Goal: Task Accomplishment & Management: Manage account settings

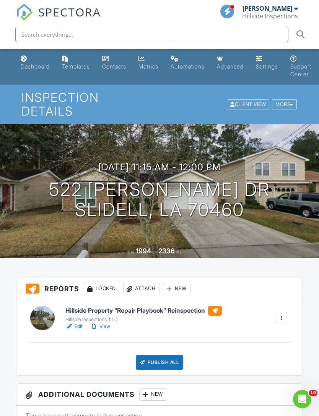
click at [36, 71] on link "Dashboard" at bounding box center [35, 63] width 35 height 22
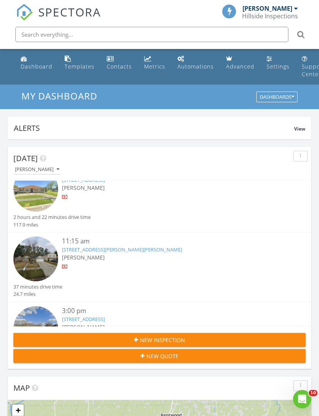
scroll to position [50, 0]
click at [242, 251] on div "[STREET_ADDRESS][PERSON_NAME][PERSON_NAME]" at bounding box center [171, 249] width 219 height 7
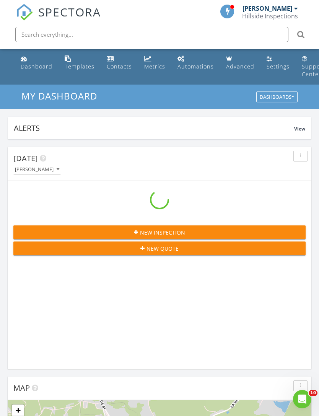
scroll to position [1309, 319]
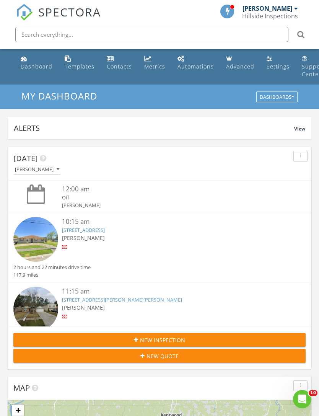
click at [219, 234] on div "[PERSON_NAME]" at bounding box center [171, 238] width 219 height 8
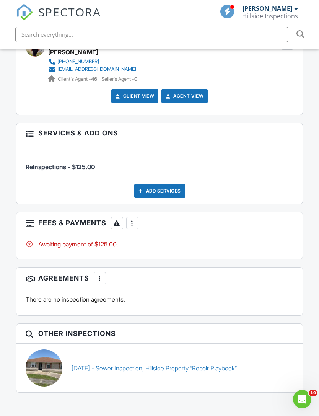
scroll to position [980, 0]
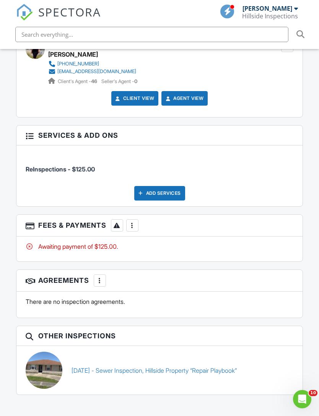
click at [134, 219] on div "More" at bounding box center [132, 225] width 12 height 12
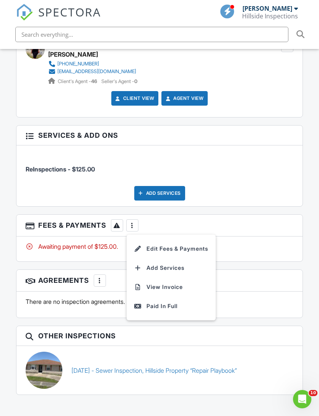
click at [188, 301] on div "Paid In Full" at bounding box center [171, 305] width 74 height 9
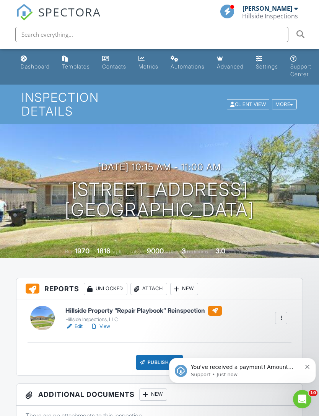
click at [308, 364] on button "Dismiss notification" at bounding box center [307, 366] width 5 height 6
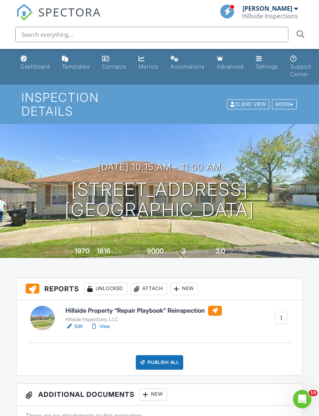
click at [42, 64] on div "Dashboard" at bounding box center [35, 66] width 29 height 7
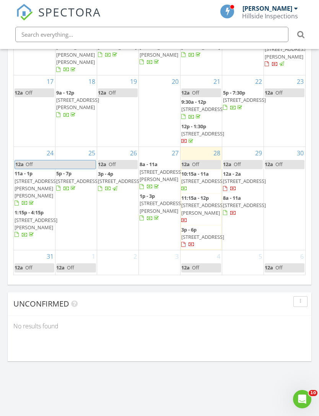
scroll to position [184, 0]
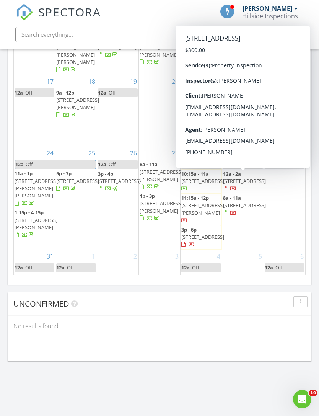
click at [243, 177] on span "3805 Pocasset St, Baton Rouge 70805" at bounding box center [244, 180] width 43 height 7
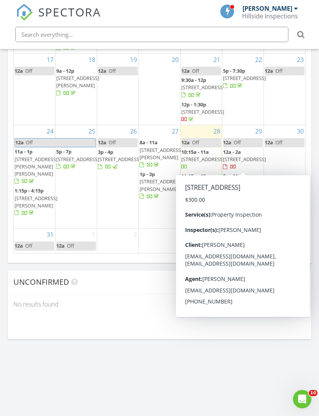
scroll to position [946, 0]
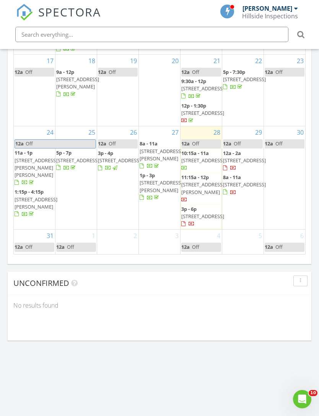
click at [292, 155] on div "30 12a Off" at bounding box center [284, 177] width 41 height 103
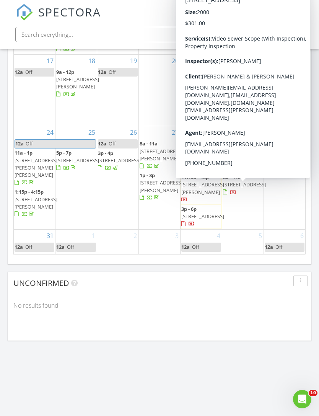
click at [236, 196] on div at bounding box center [233, 193] width 6 height 6
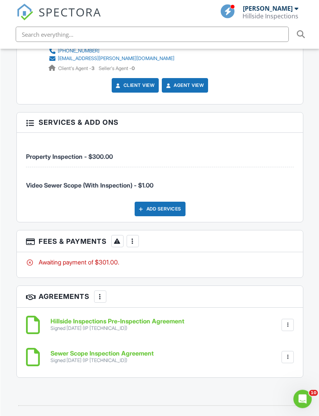
scroll to position [1061, 0]
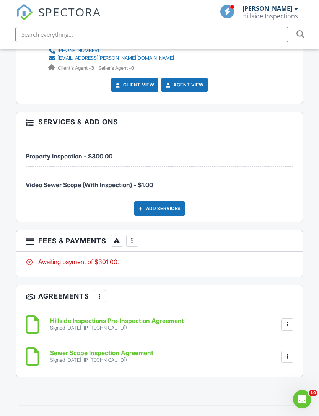
click at [134, 237] on div at bounding box center [133, 241] width 8 height 8
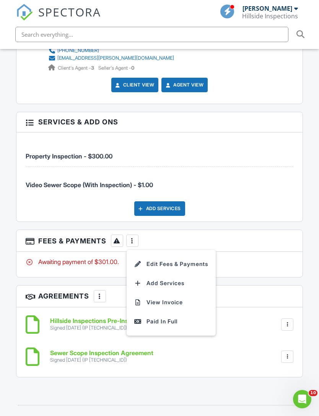
click at [184, 317] on div "Paid In Full" at bounding box center [171, 321] width 74 height 9
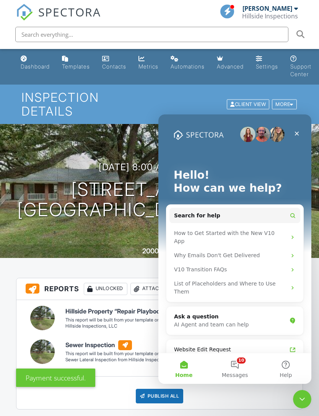
click at [241, 366] on button "10 Messages" at bounding box center [234, 368] width 51 height 31
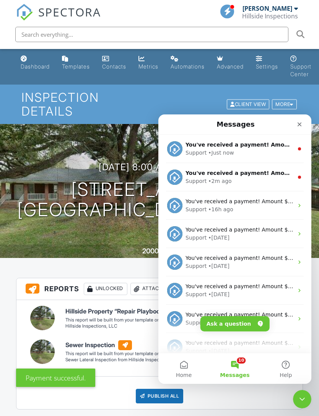
click at [285, 153] on div "Support • Just now" at bounding box center [240, 153] width 108 height 8
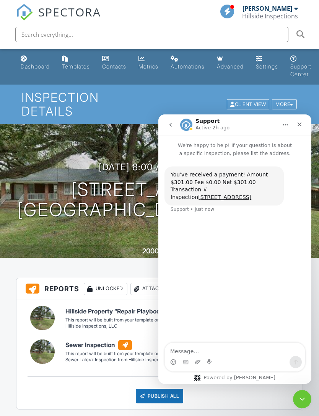
click at [171, 127] on icon "go back" at bounding box center [171, 125] width 6 height 6
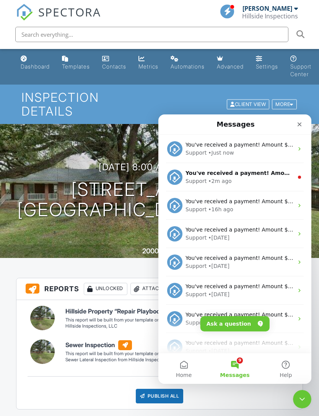
click at [279, 179] on div "Support • 2m ago" at bounding box center [240, 181] width 108 height 8
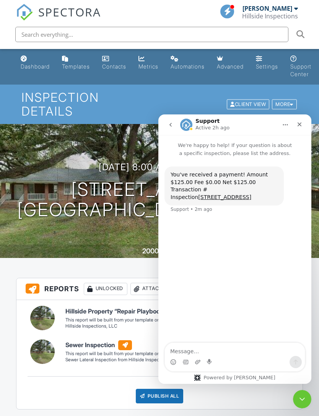
click at [172, 123] on icon "go back" at bounding box center [171, 125] width 6 height 6
